Goal: Transaction & Acquisition: Purchase product/service

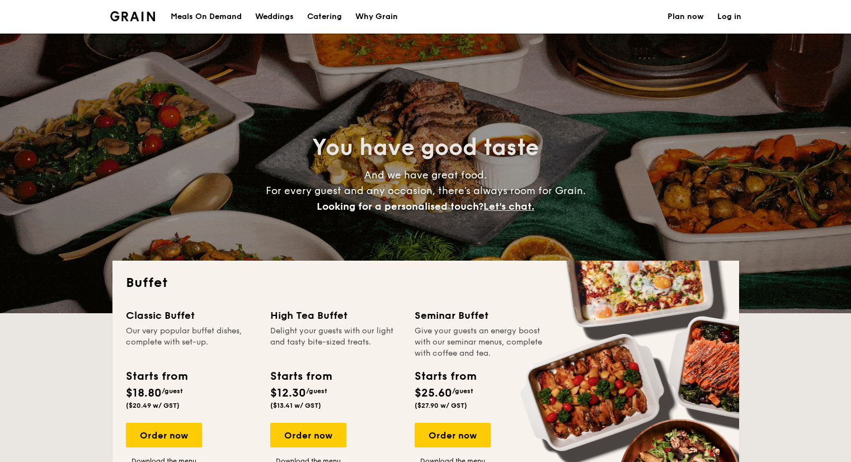
select select
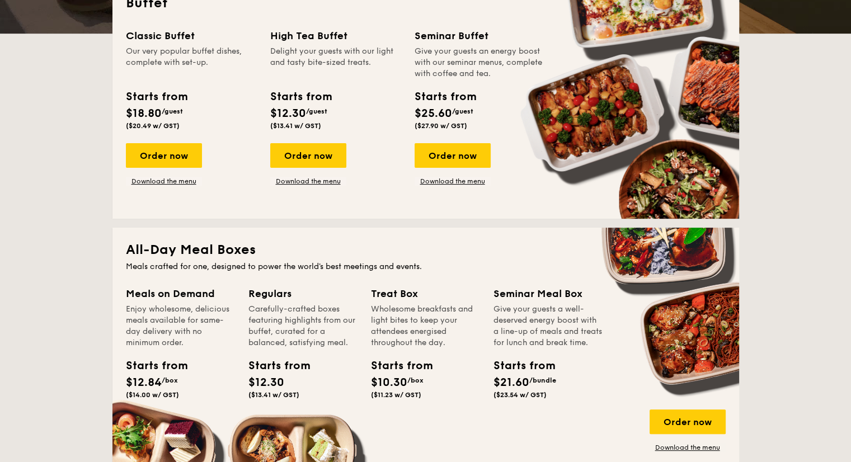
scroll to position [447, 0]
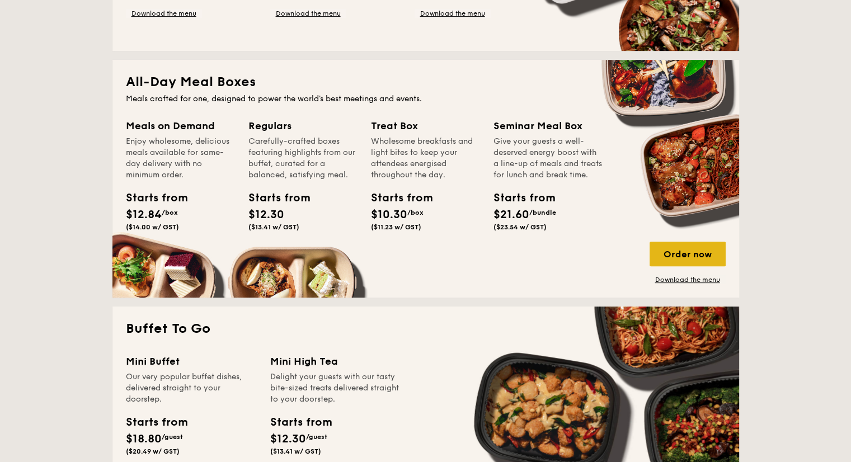
click at [673, 242] on div "Order now" at bounding box center [687, 254] width 76 height 25
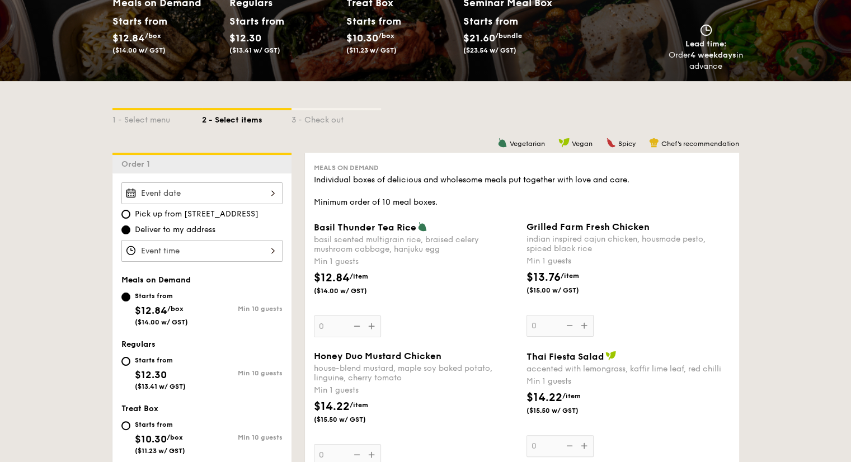
scroll to position [168, 0]
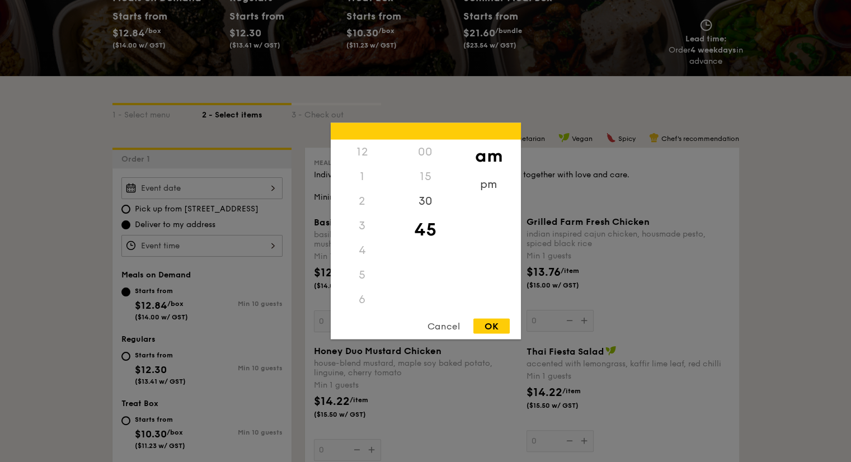
click at [177, 246] on div "12 1 2 3 4 5 6 7 8 9 10 11 00 15 30 45 am pm Cancel OK" at bounding box center [201, 246] width 161 height 22
click at [442, 328] on div "Cancel" at bounding box center [443, 326] width 55 height 15
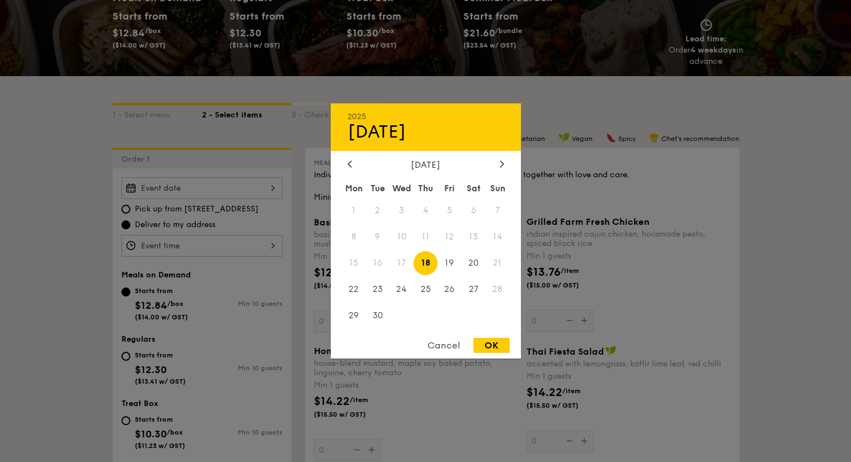
click at [170, 191] on div "2025 Sep [DATE] Tue Wed Thu Fri Sat Sun 1 2 3 4 5 6 7 8 9 10 11 12 13 14 15 16 …" at bounding box center [201, 188] width 161 height 22
click at [381, 265] on span "16" at bounding box center [377, 263] width 24 height 24
click at [447, 350] on div "Cancel" at bounding box center [443, 345] width 55 height 15
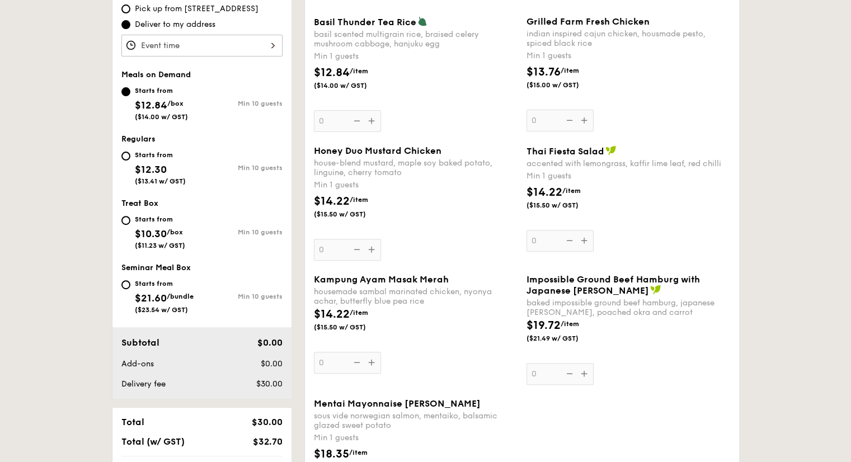
scroll to position [447, 0]
